Goal: Share content

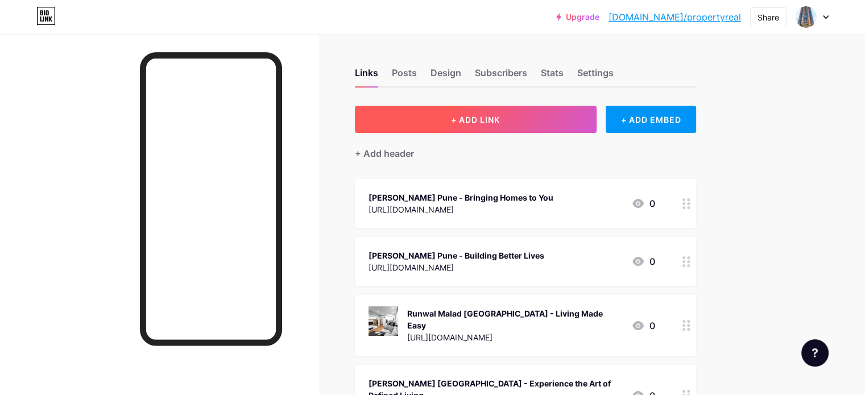
click at [550, 114] on button "+ ADD LINK" at bounding box center [476, 119] width 242 height 27
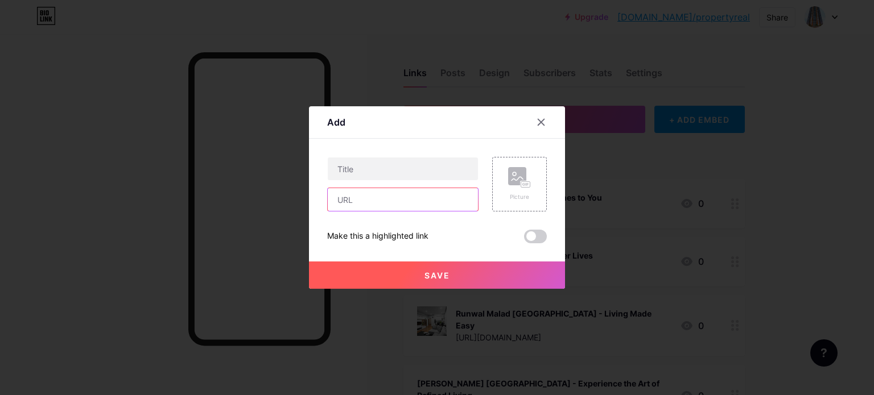
click at [350, 201] on input "text" at bounding box center [403, 199] width 150 height 23
paste input "[URL][DOMAIN_NAME]"
type input "[URL][DOMAIN_NAME]"
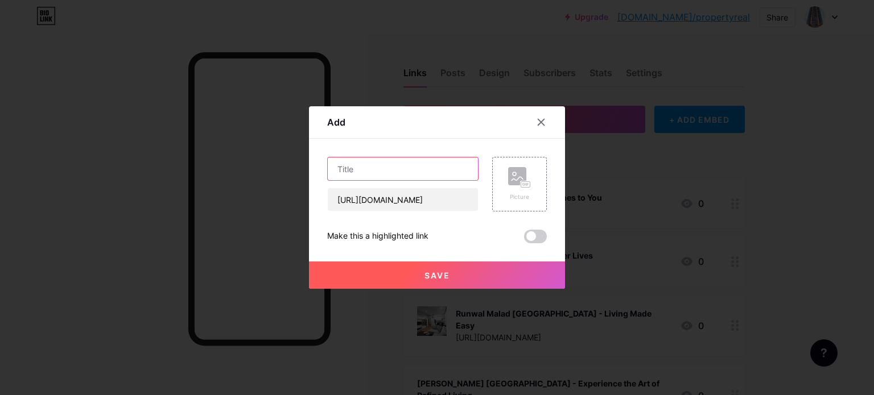
click at [373, 165] on input "text" at bounding box center [403, 169] width 150 height 23
click at [368, 168] on input "text" at bounding box center [403, 169] width 150 height 23
paste input "[PERSON_NAME] [GEOGRAPHIC_DATA] - Where Lifestyle Meets Location"
type input "[PERSON_NAME] [GEOGRAPHIC_DATA] - Where Lifestyle Meets Location"
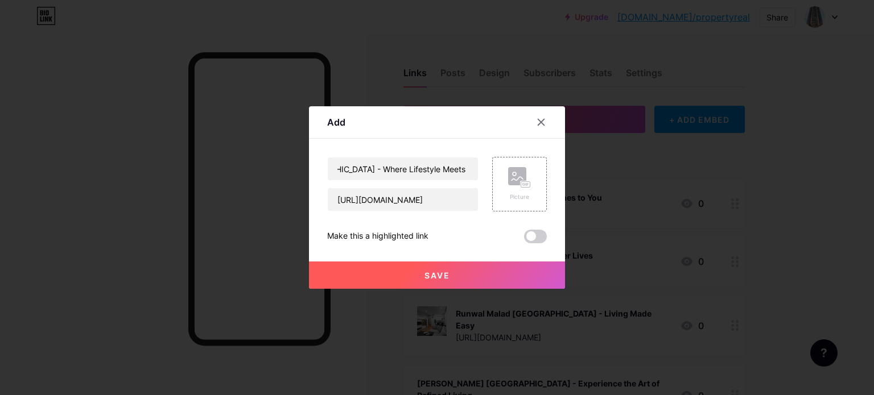
click at [448, 274] on span "Save" at bounding box center [437, 276] width 26 height 10
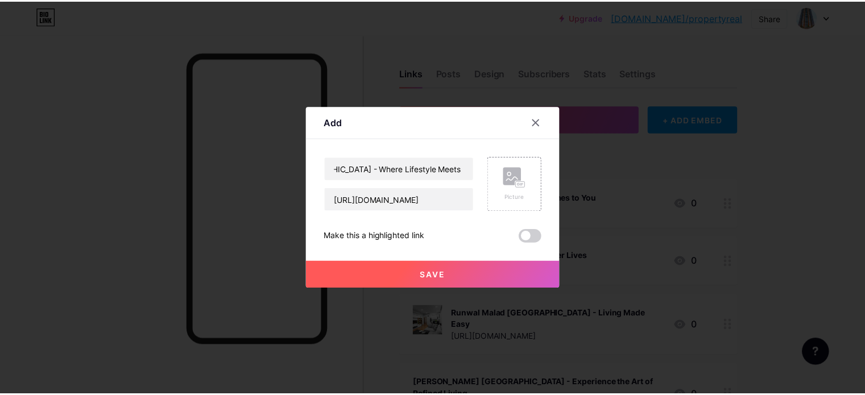
scroll to position [0, 0]
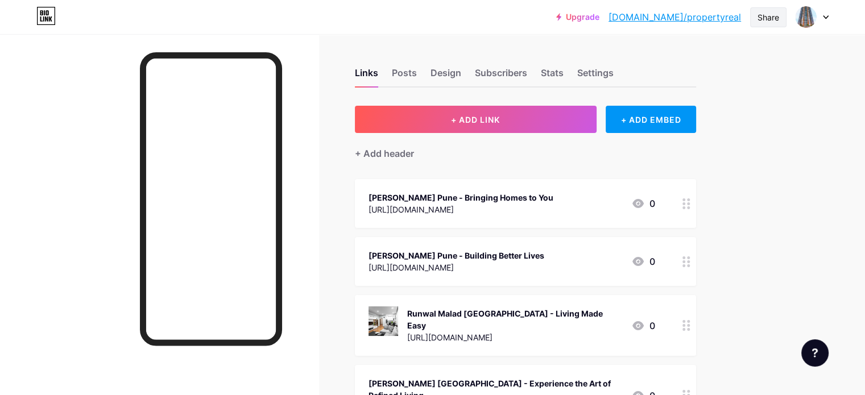
click at [766, 20] on div "Share" at bounding box center [769, 17] width 22 height 12
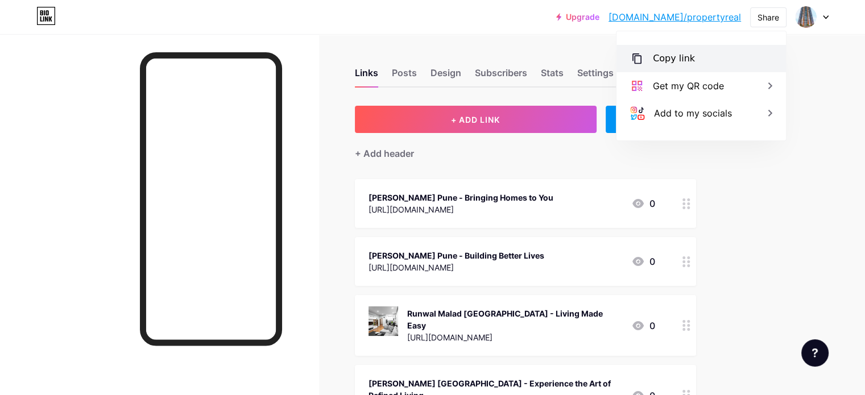
click at [693, 60] on div "Copy link" at bounding box center [702, 58] width 170 height 27
